Goal: Transaction & Acquisition: Purchase product/service

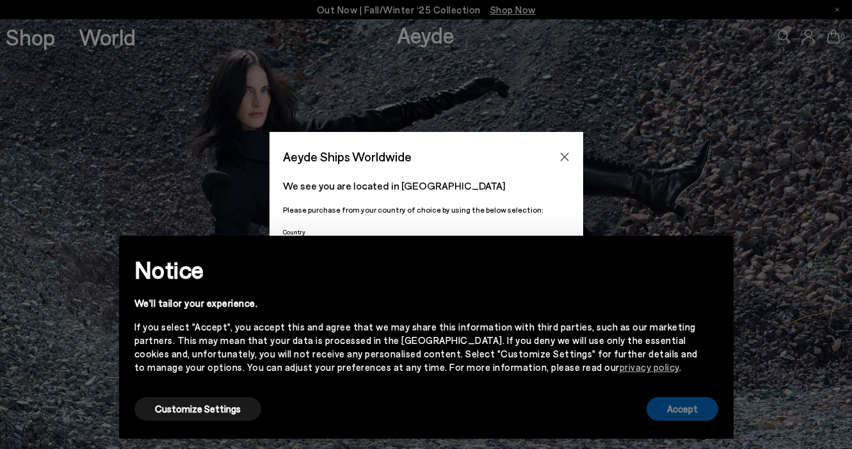
click at [688, 414] on button "Accept" at bounding box center [683, 409] width 72 height 24
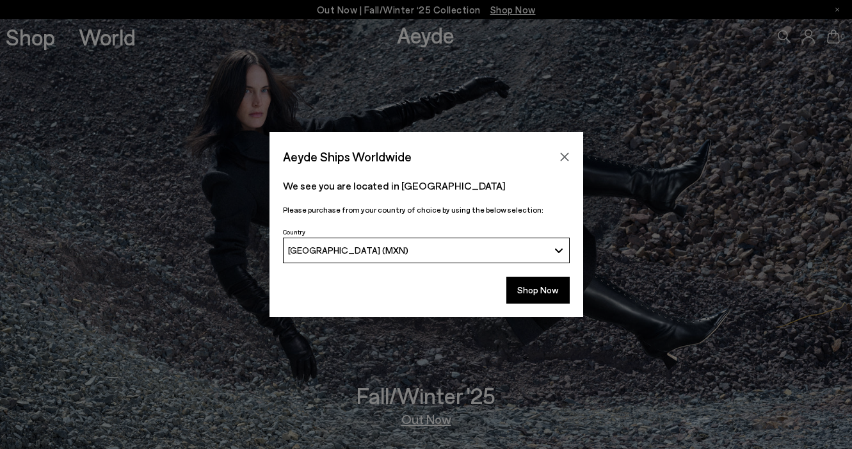
click at [528, 258] on button "[GEOGRAPHIC_DATA] (MXN)" at bounding box center [426, 250] width 287 height 26
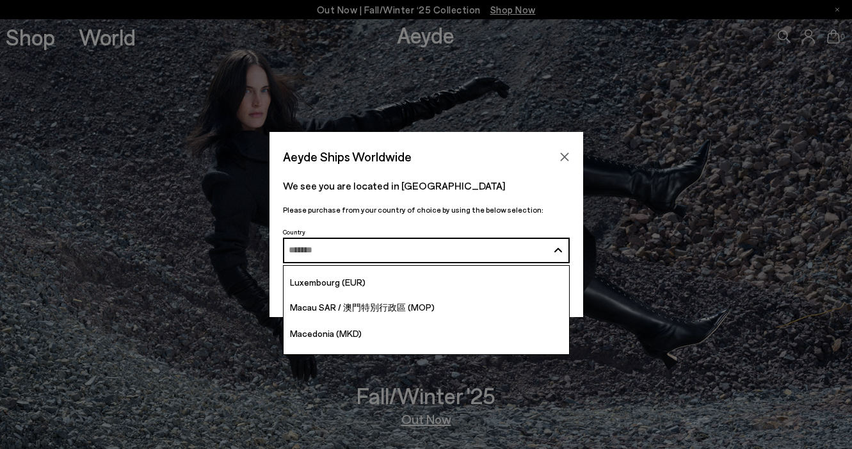
scroll to position [2758, 0]
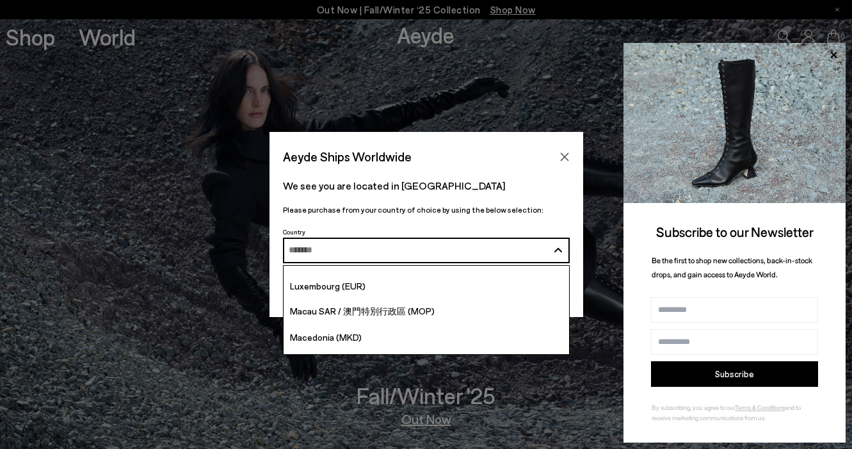
click at [648, 164] on img at bounding box center [735, 123] width 222 height 160
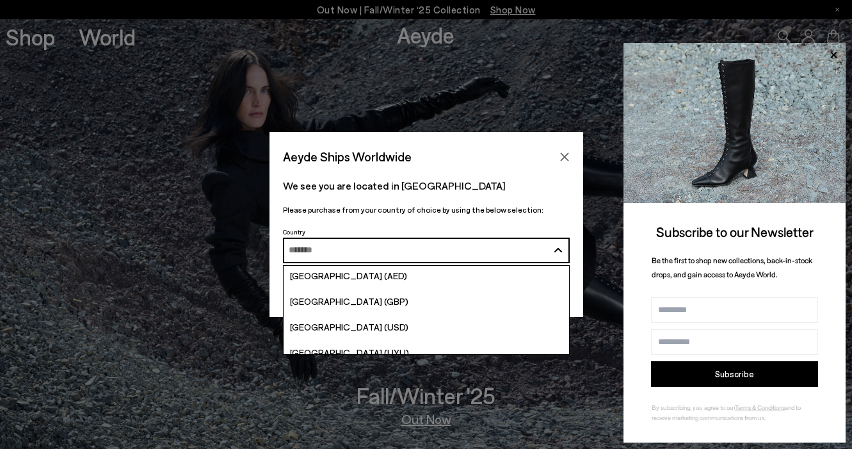
scroll to position [4970, 0]
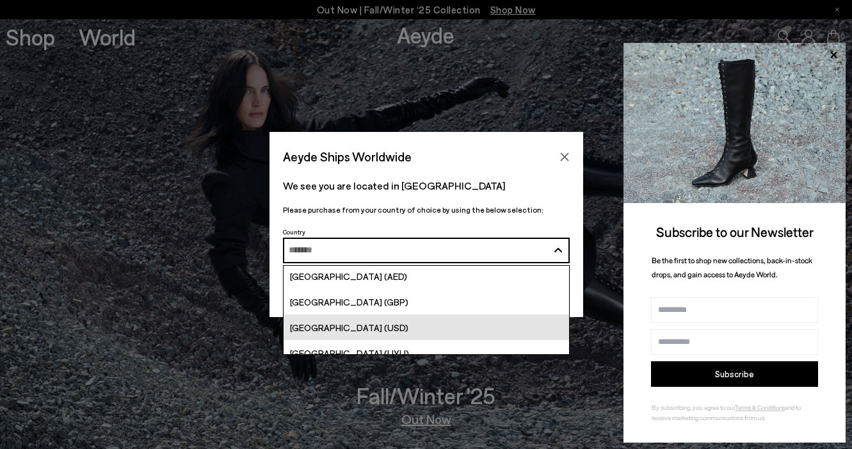
click at [332, 328] on span "[GEOGRAPHIC_DATA] (USD)" at bounding box center [349, 327] width 118 height 11
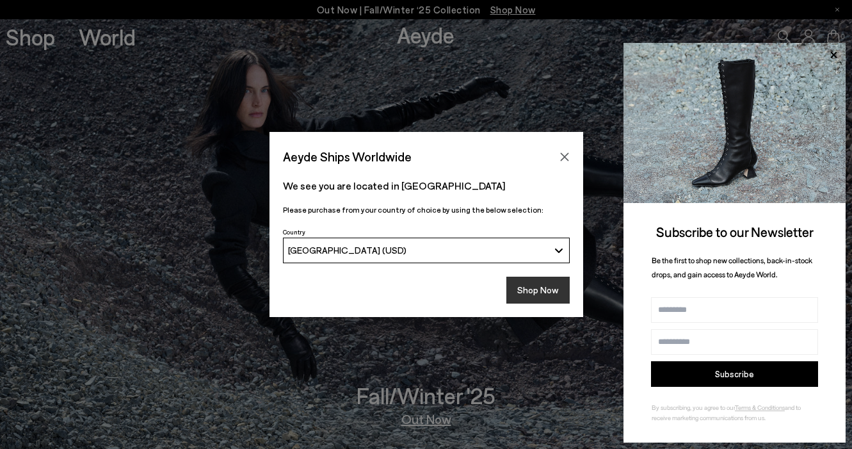
click at [527, 292] on button "Shop Now" at bounding box center [537, 290] width 63 height 27
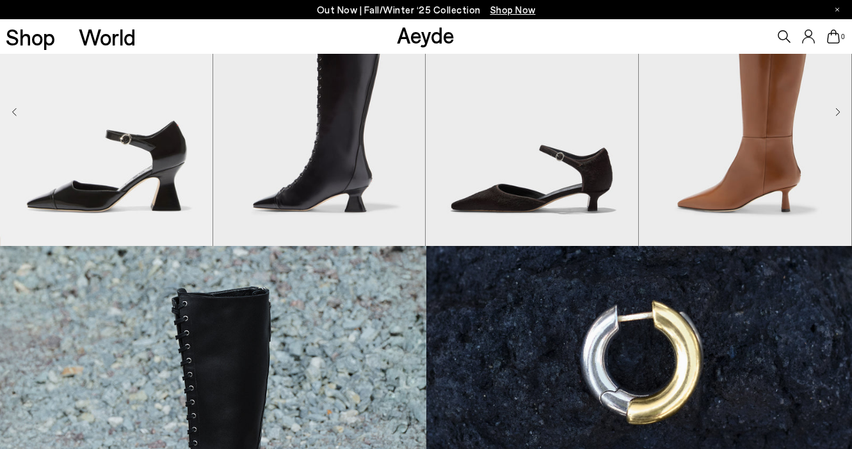
scroll to position [458, 0]
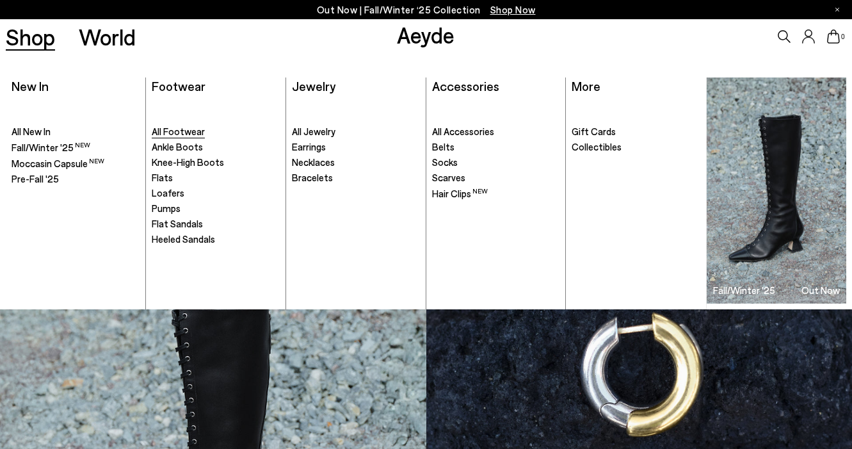
click at [190, 132] on span "All Footwear" at bounding box center [178, 131] width 53 height 12
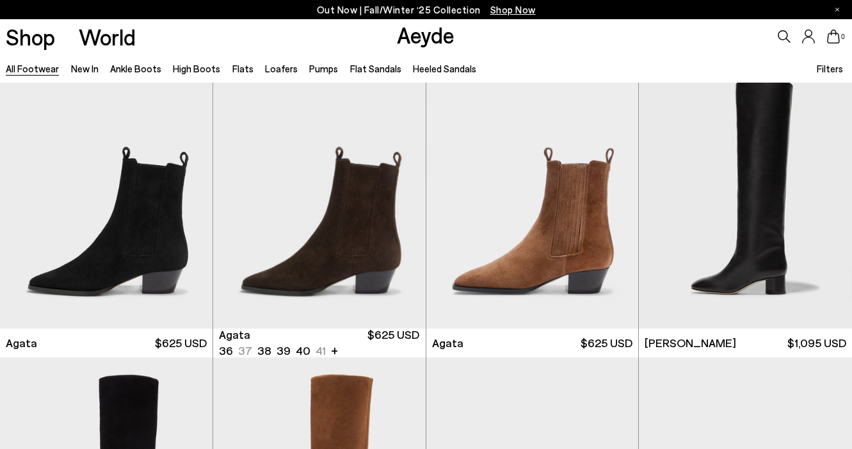
scroll to position [580, 0]
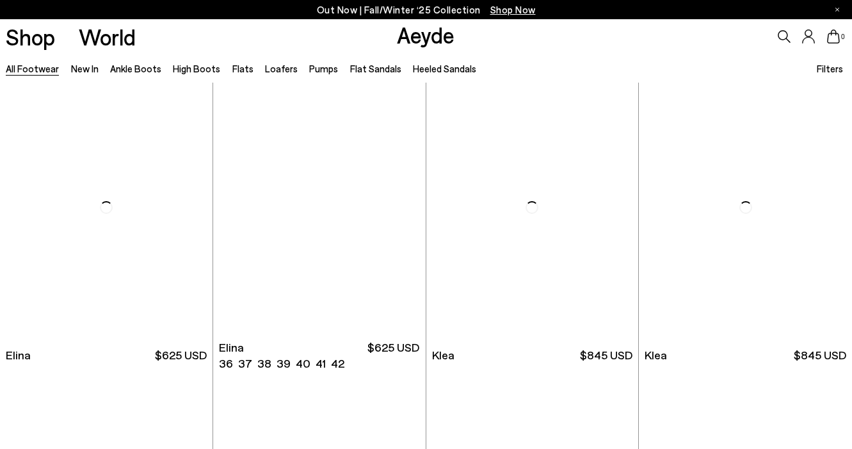
scroll to position [1177, 0]
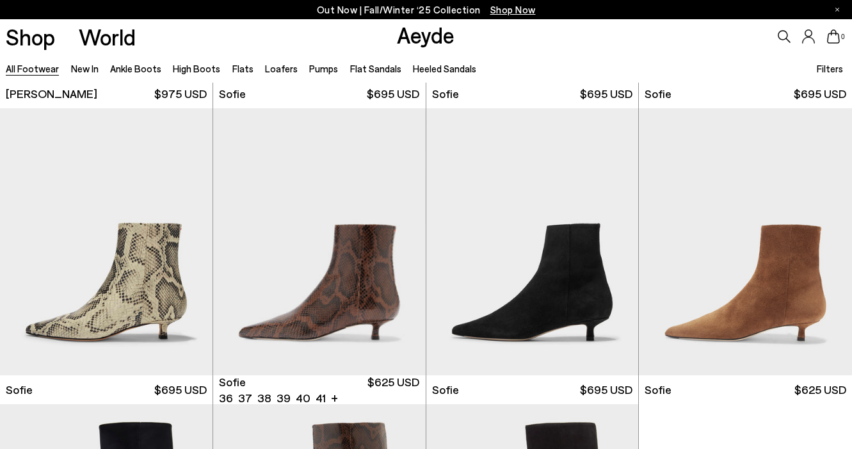
scroll to position [4121, 0]
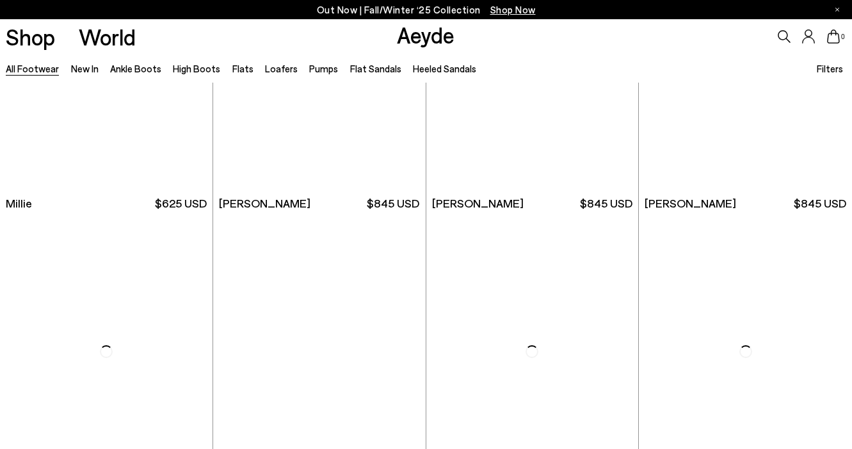
scroll to position [5580, 0]
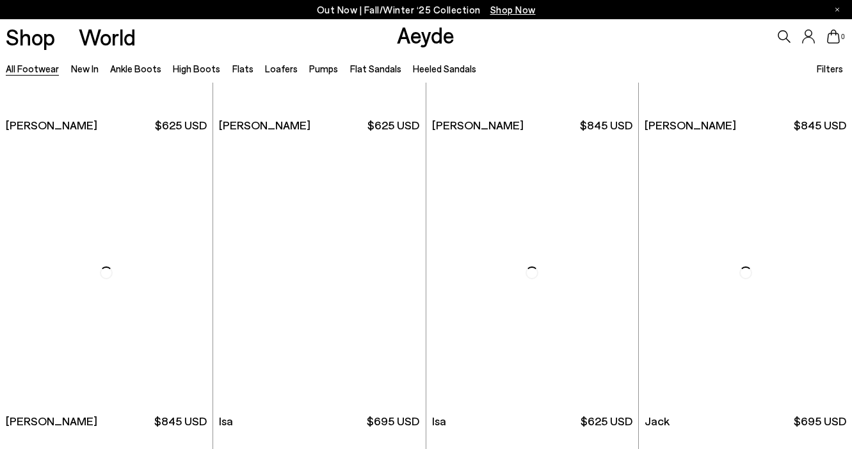
scroll to position [7309, 0]
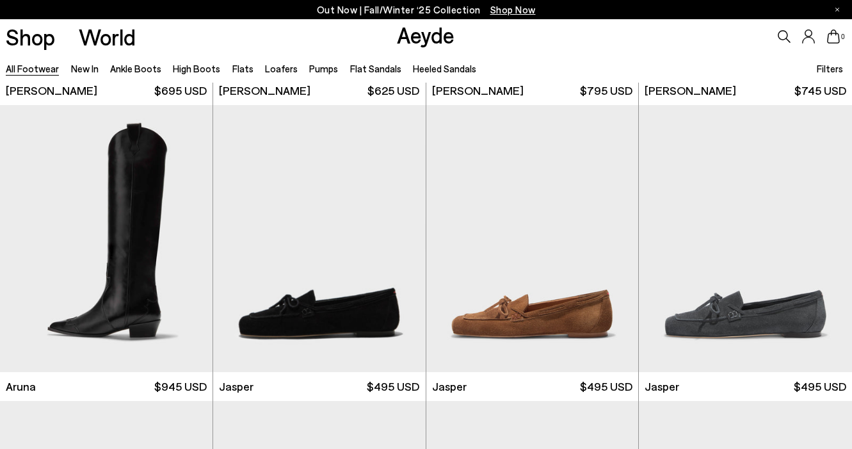
scroll to position [9406, 0]
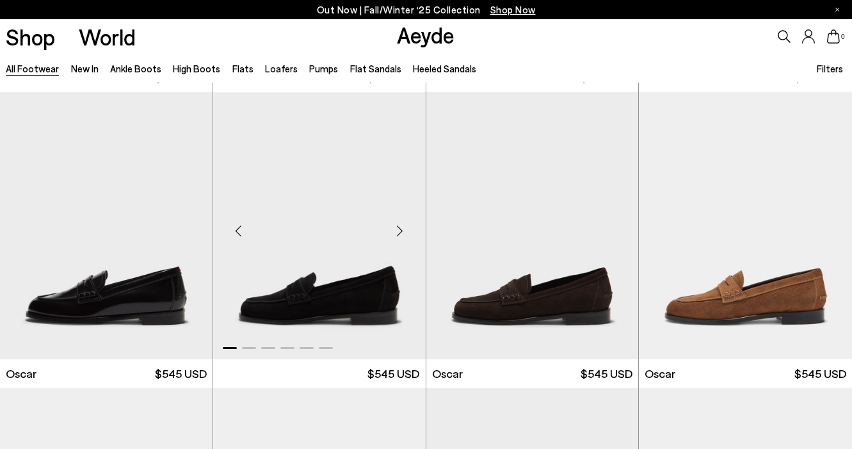
scroll to position [11069, 0]
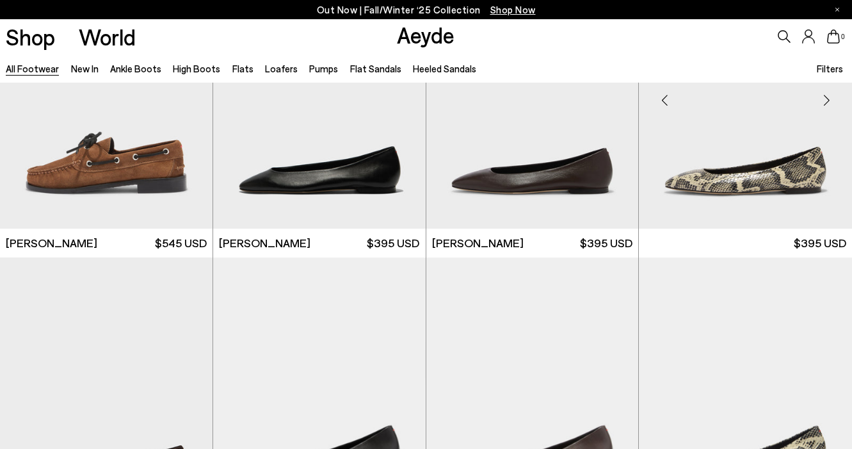
click at [775, 228] on img at bounding box center [745, 94] width 213 height 267
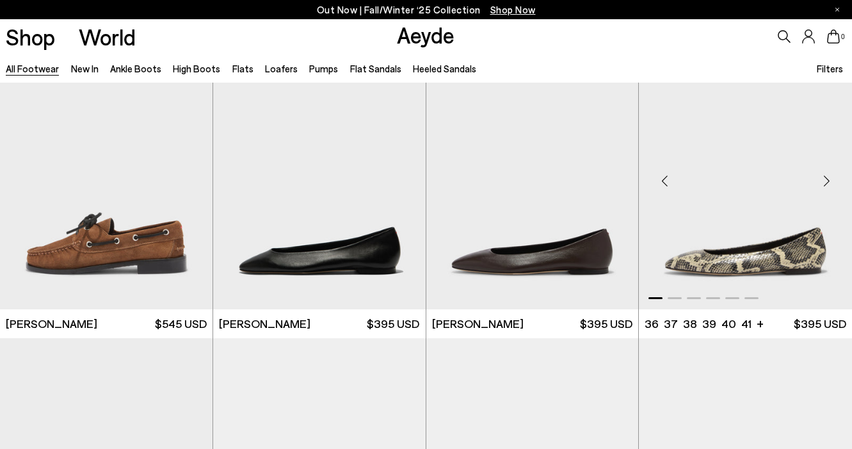
click at [762, 268] on img "1 / 6" at bounding box center [745, 175] width 213 height 267
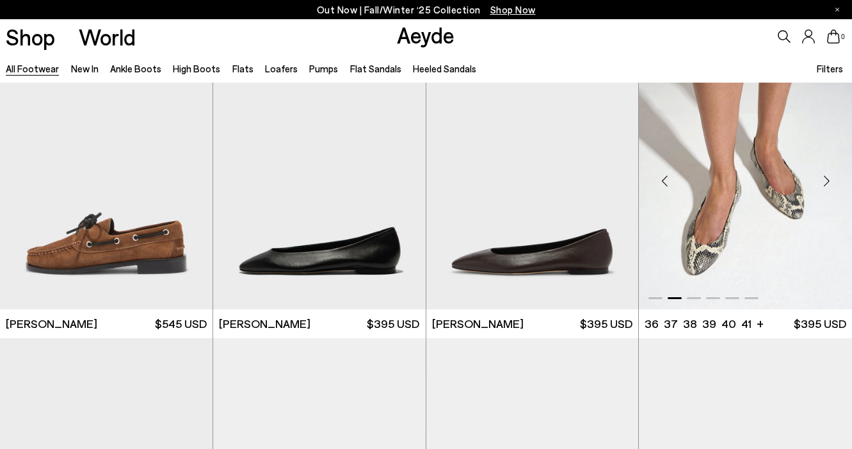
click at [739, 193] on img "2 / 6" at bounding box center [745, 175] width 213 height 267
click at [752, 257] on img "2 / 6" at bounding box center [745, 175] width 213 height 267
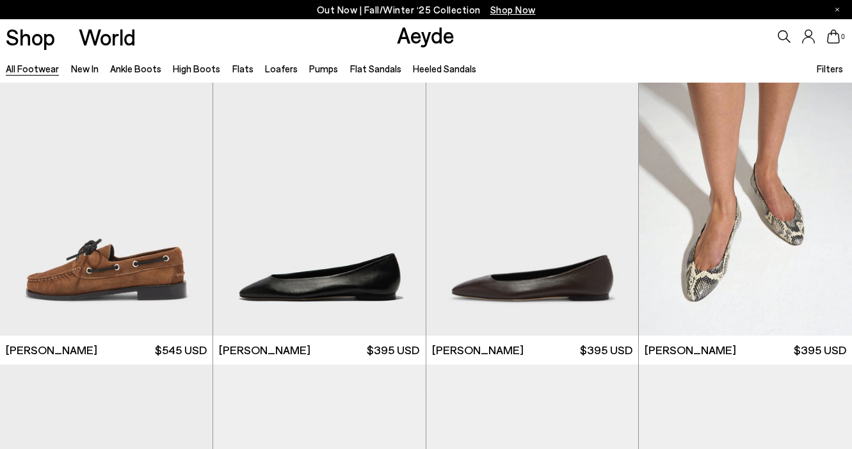
scroll to position [12791, 0]
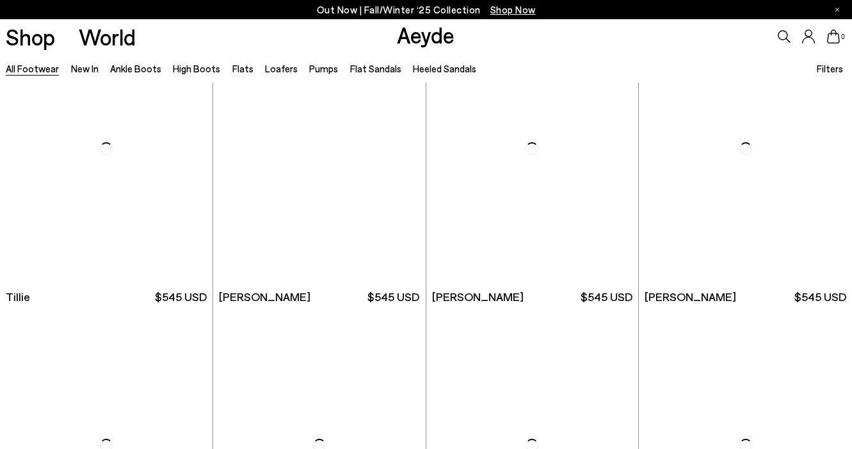
scroll to position [9182, 0]
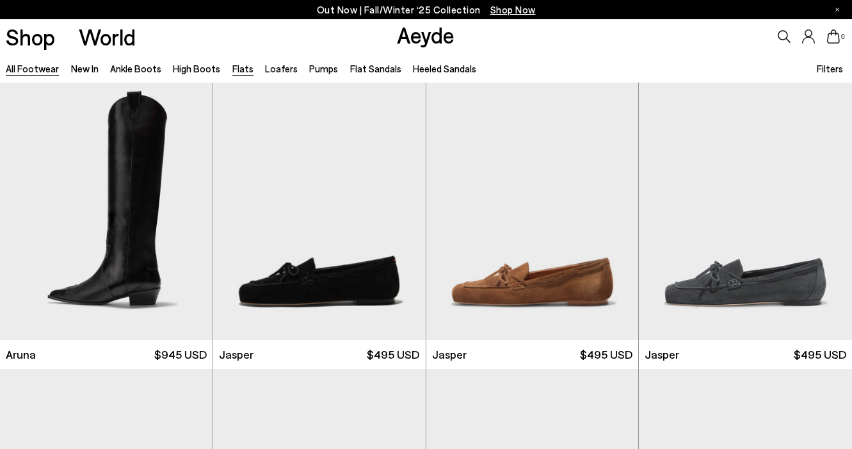
click at [234, 70] on link "Flats" at bounding box center [242, 69] width 21 height 12
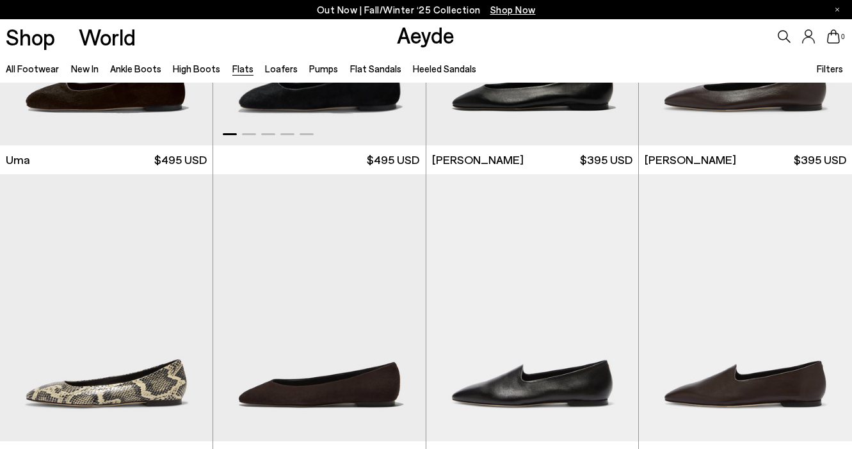
scroll to position [339, 0]
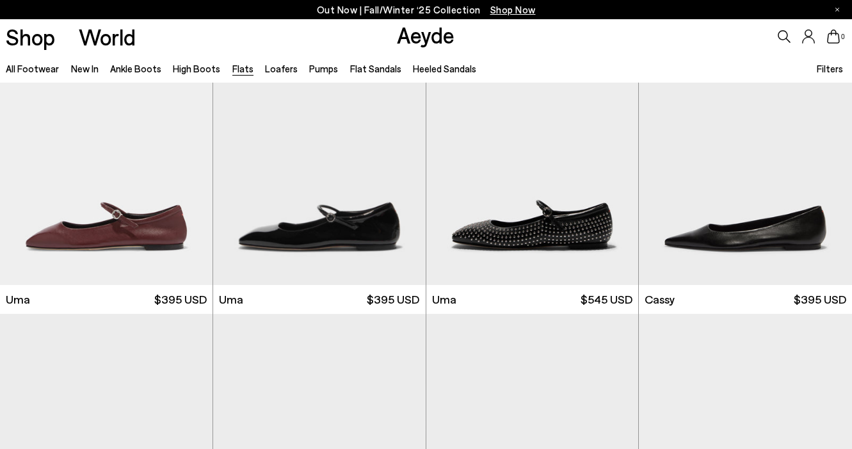
scroll to position [1547, 0]
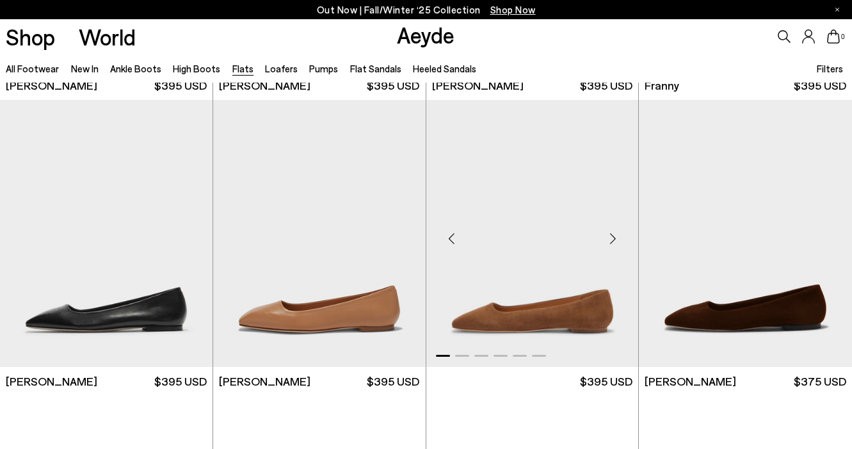
scroll to position [4232, 0]
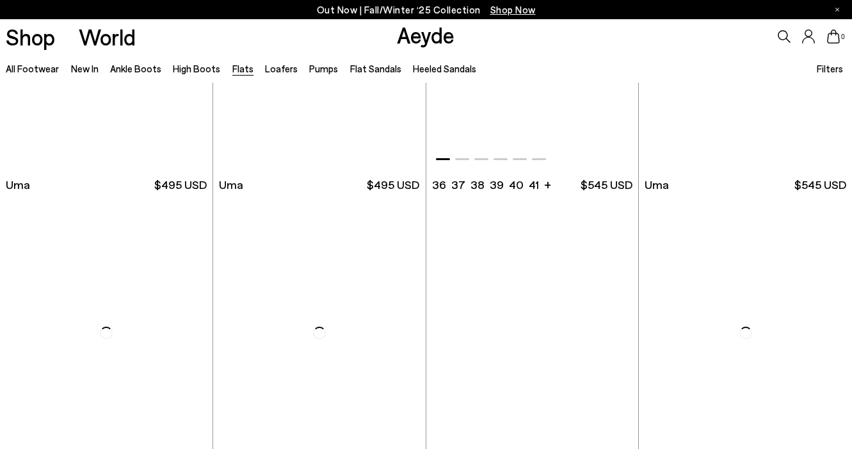
scroll to position [5026, 0]
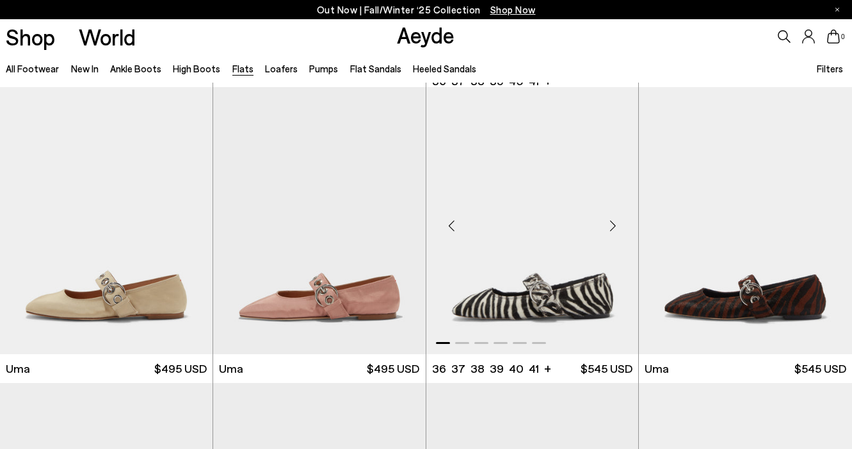
click at [534, 321] on img "1 / 6" at bounding box center [532, 220] width 213 height 267
